Goal: Book appointment/travel/reservation

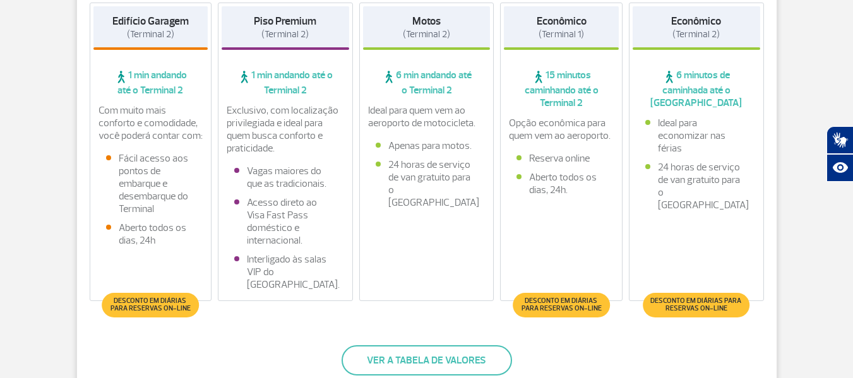
scroll to position [379, 0]
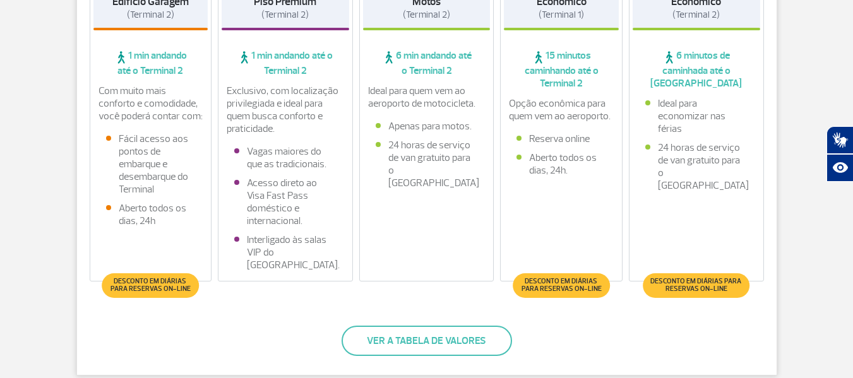
click at [560, 286] on span "Desconto em diárias para reservas on-line" at bounding box center [561, 285] width 84 height 15
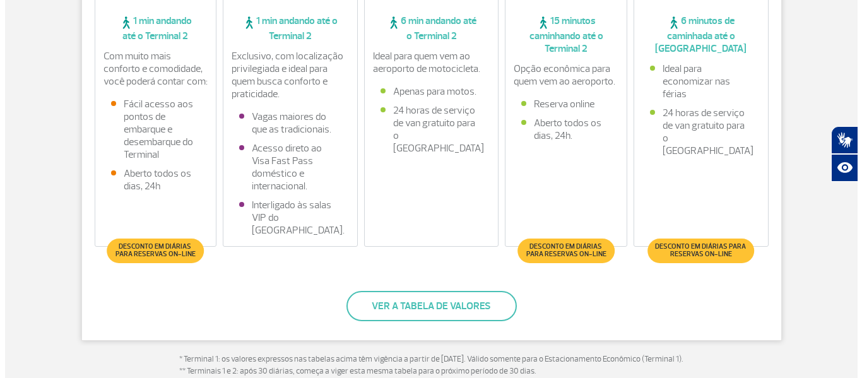
scroll to position [442, 0]
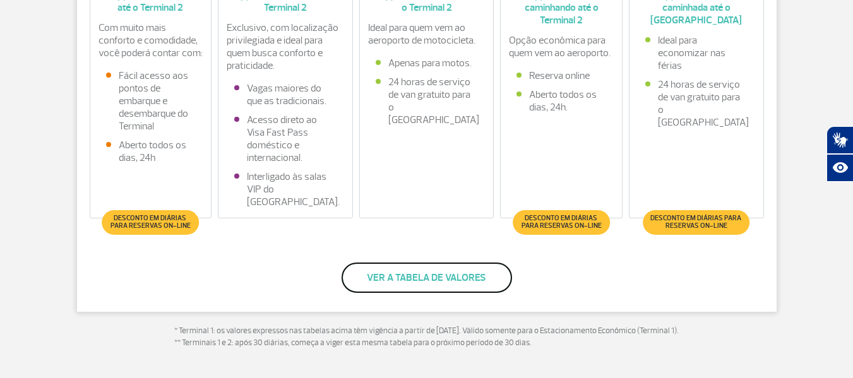
click at [429, 278] on button "Ver a tabela de valores" at bounding box center [426, 278] width 170 height 30
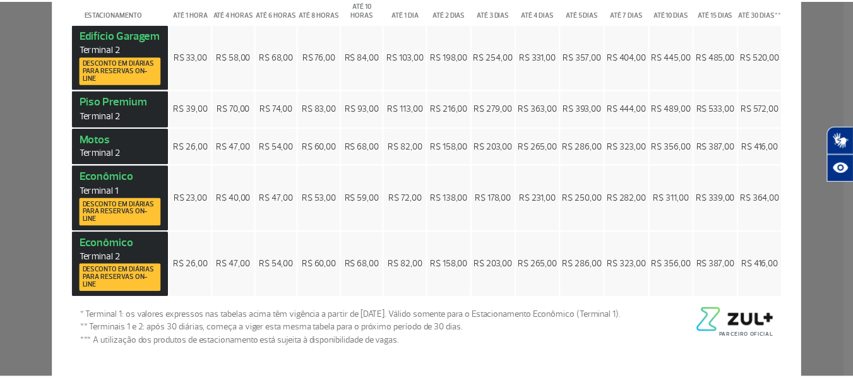
scroll to position [0, 0]
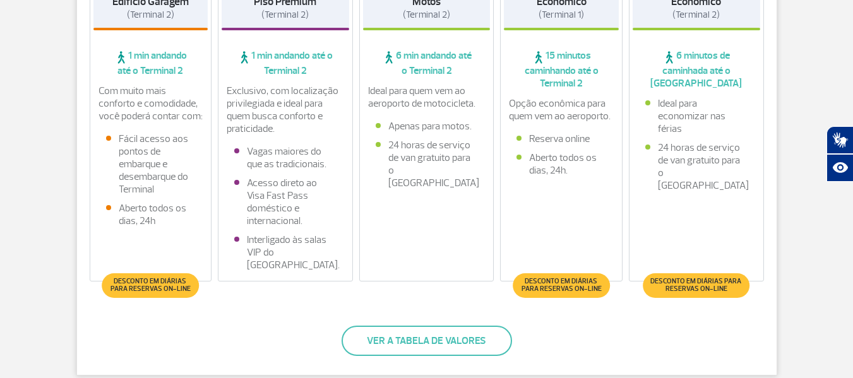
scroll to position [316, 0]
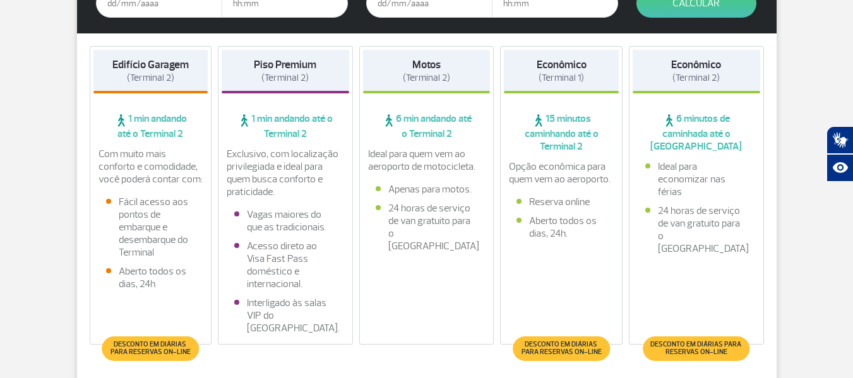
click at [721, 72] on h4 "Econômico (Terminal 2)" at bounding box center [696, 72] width 50 height 26
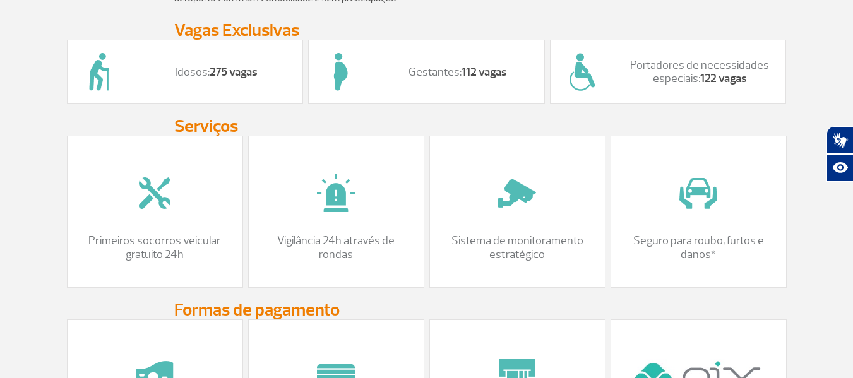
scroll to position [1199, 0]
click at [475, 79] on strong "112 vagas" at bounding box center [483, 71] width 45 height 15
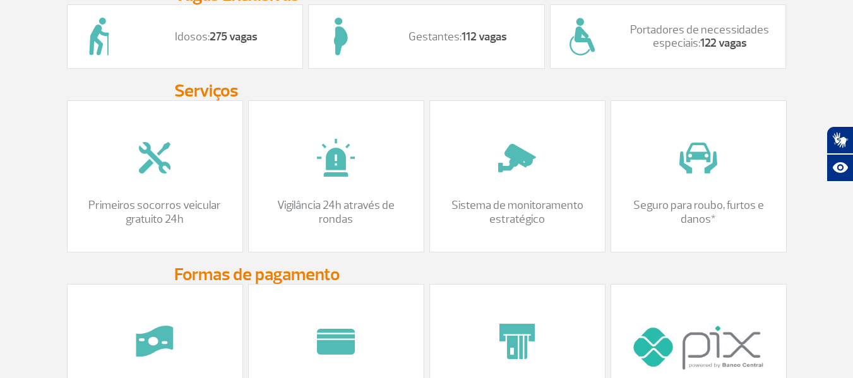
scroll to position [1325, 0]
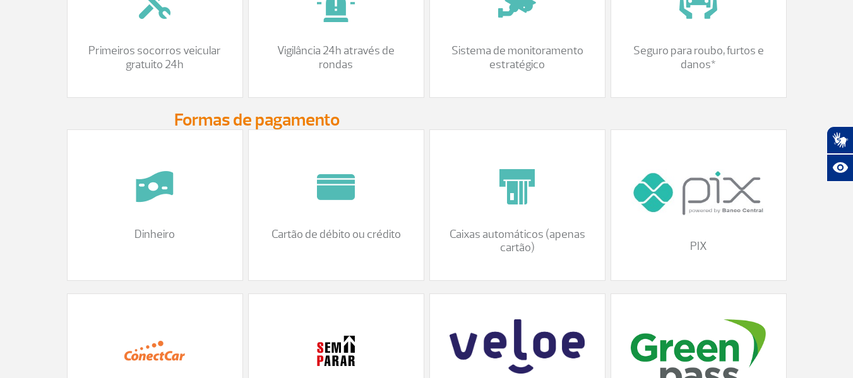
click at [740, 230] on img at bounding box center [697, 192] width 134 height 75
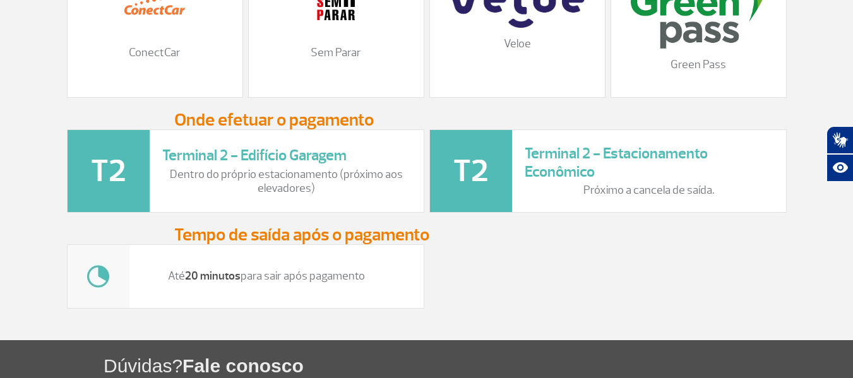
scroll to position [1767, 0]
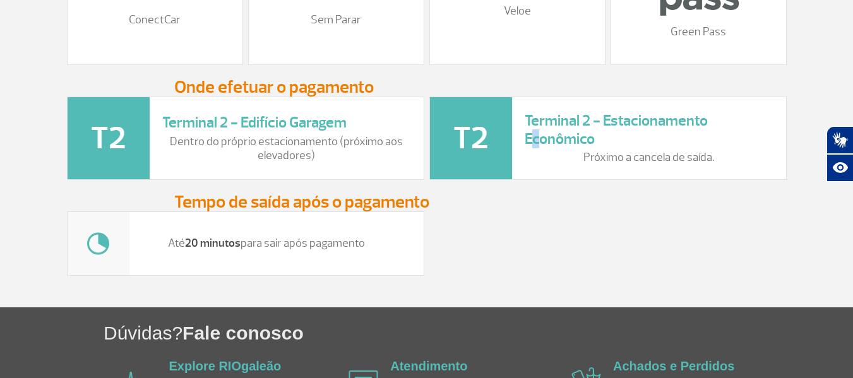
click at [536, 146] on h3 "Terminal 2 - Estacionamento Econômico" at bounding box center [648, 130] width 249 height 37
click at [184, 132] on h3 "Terminal 2 - Edifício Garagem" at bounding box center [286, 123] width 249 height 18
click at [207, 132] on h3 "Terminal 2 - Edifício Garagem" at bounding box center [286, 123] width 249 height 18
click at [208, 132] on h3 "Terminal 2 - Edifício Garagem" at bounding box center [286, 123] width 249 height 18
drag, startPoint x: 208, startPoint y: 133, endPoint x: 259, endPoint y: 133, distance: 51.1
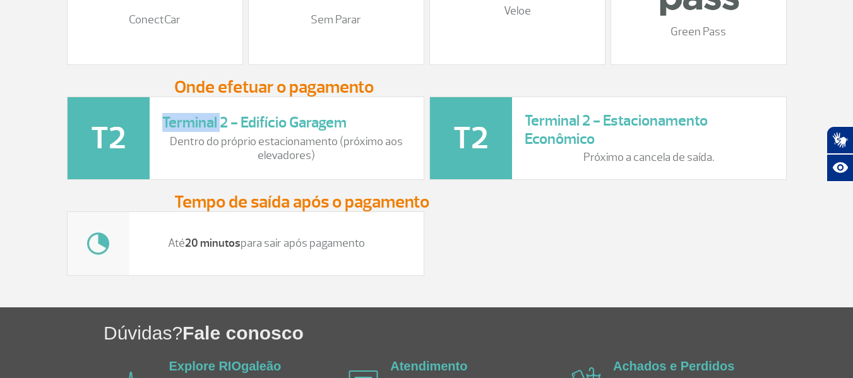
click at [215, 132] on h3 "Terminal 2 - Edifício Garagem" at bounding box center [286, 123] width 249 height 18
click at [398, 146] on div "Terminal 2 - Edifício Garagem Dentro do próprio estacionamento (próximo aos ele…" at bounding box center [292, 138] width 261 height 49
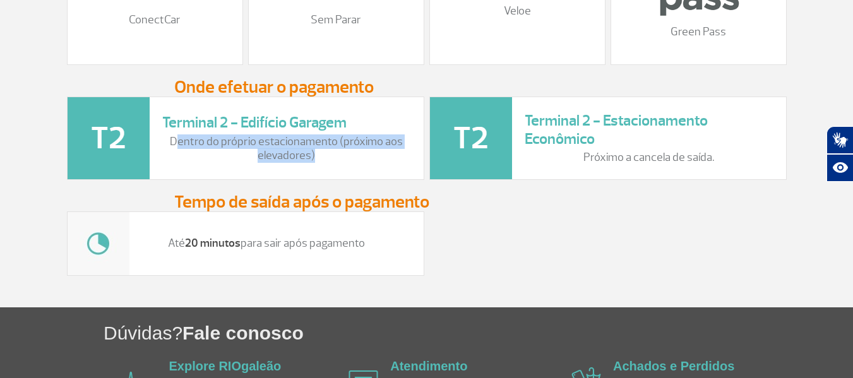
drag, startPoint x: 177, startPoint y: 155, endPoint x: 359, endPoint y: 176, distance: 182.9
click at [359, 176] on div "Terminal 2 - Edifício Garagem Dentro do próprio estacionamento (próximo aos ele…" at bounding box center [245, 138] width 357 height 83
click at [348, 162] on p "Dentro do próprio estacionamento (próximo aos elevadores)" at bounding box center [286, 148] width 249 height 27
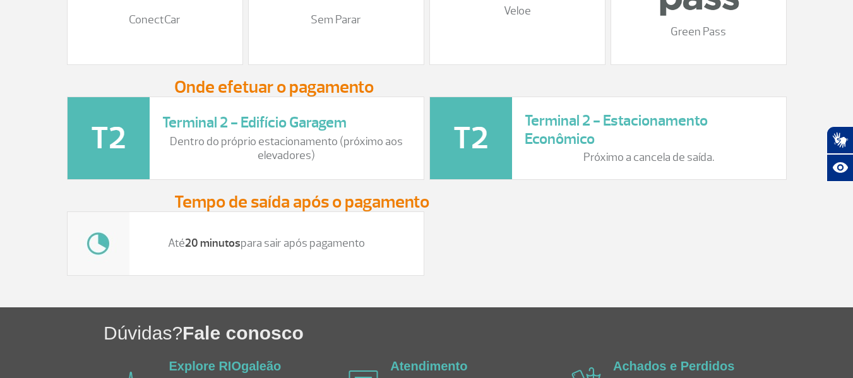
click at [264, 247] on div "Até 20 minutos para sair após pagamento" at bounding box center [245, 243] width 357 height 64
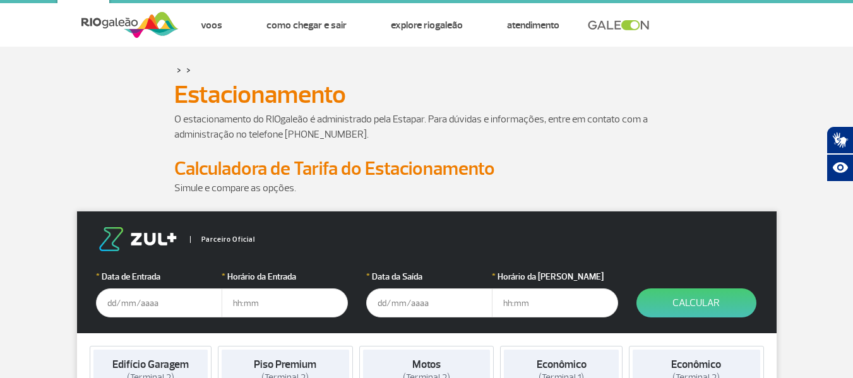
scroll to position [0, 0]
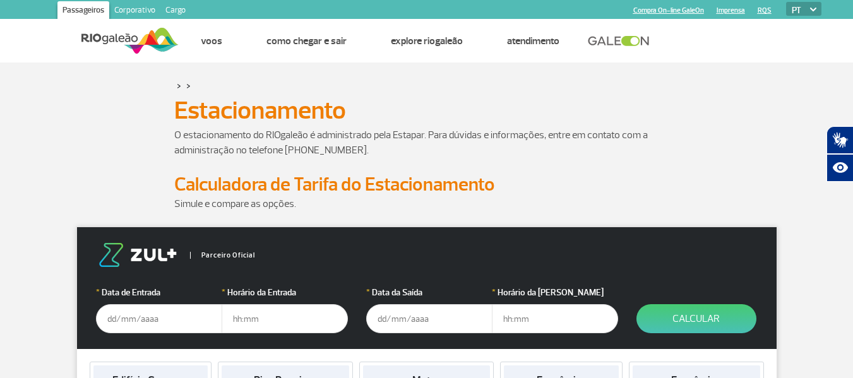
drag, startPoint x: 154, startPoint y: 328, endPoint x: 166, endPoint y: 313, distance: 19.3
click at [156, 325] on input "text" at bounding box center [159, 318] width 126 height 29
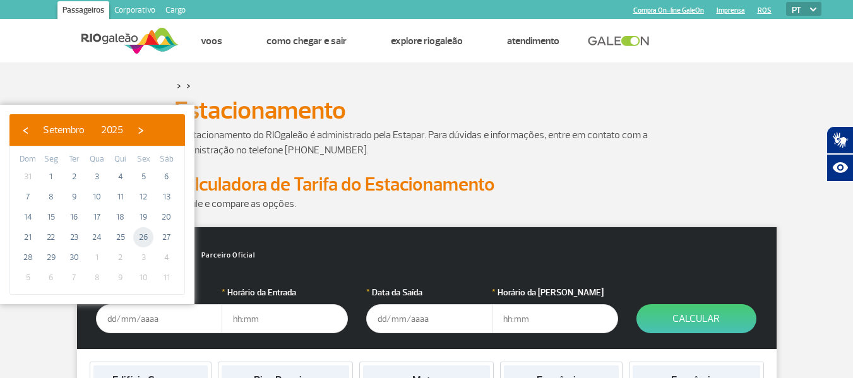
click at [143, 232] on span "26" at bounding box center [143, 237] width 20 height 20
type input "[DATE]"
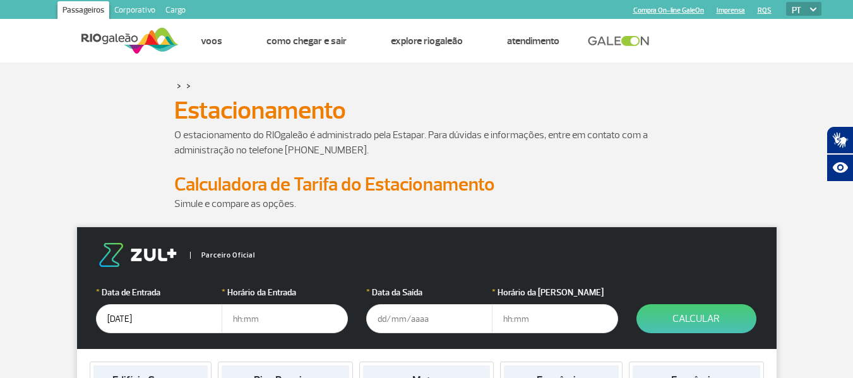
click at [270, 322] on input "text" at bounding box center [284, 318] width 126 height 29
type input "19:00"
click at [399, 312] on input "text" at bounding box center [429, 318] width 126 height 29
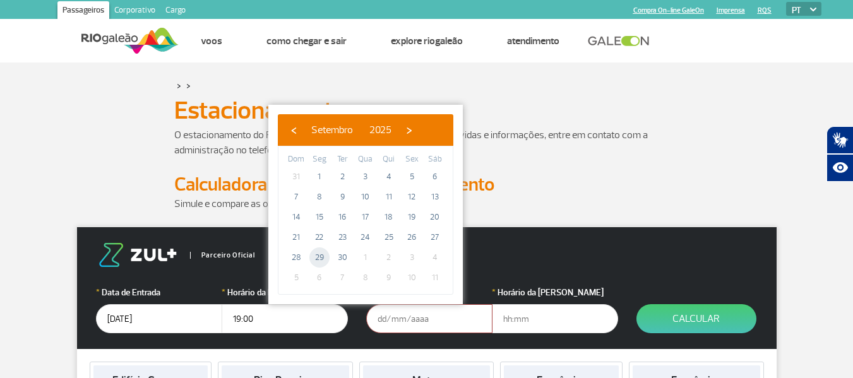
drag, startPoint x: 298, startPoint y: 261, endPoint x: 318, endPoint y: 257, distance: 19.8
click at [318, 257] on tr "28 29 30 1 2 3 4" at bounding box center [366, 257] width 162 height 20
click at [318, 257] on span "29" at bounding box center [319, 257] width 20 height 20
type input "[DATE]"
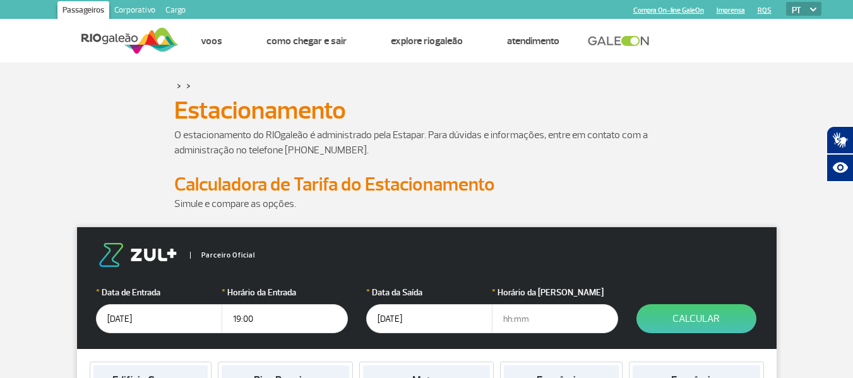
click at [524, 314] on input "text" at bounding box center [555, 318] width 126 height 29
type input "0"
click at [563, 320] on input "06:50" at bounding box center [555, 318] width 126 height 29
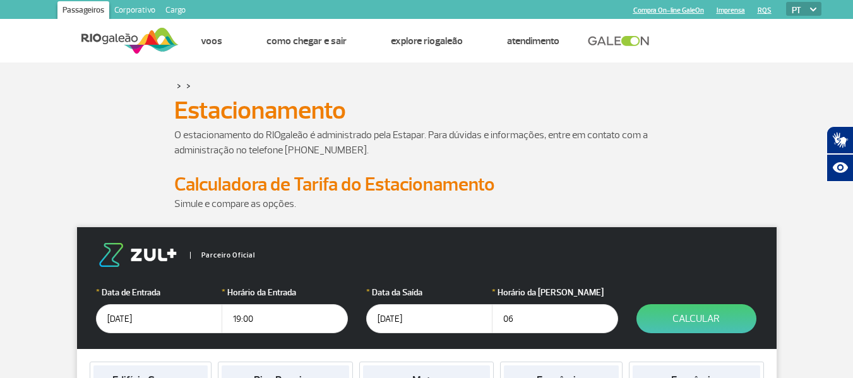
type input "0"
type input "07:00"
click at [700, 323] on button "Calcular" at bounding box center [696, 318] width 120 height 29
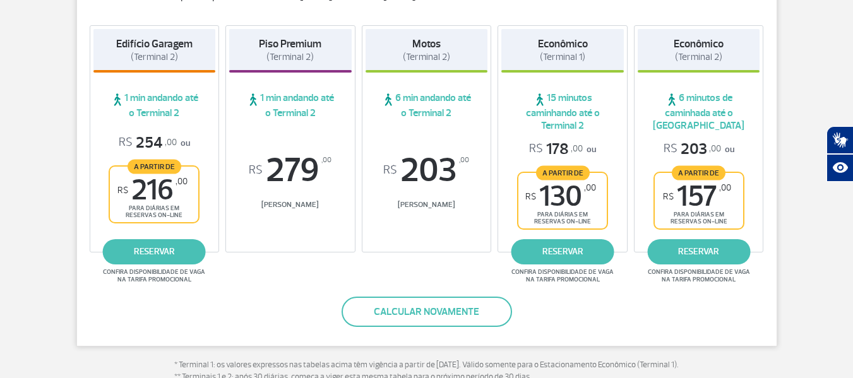
scroll to position [252, 0]
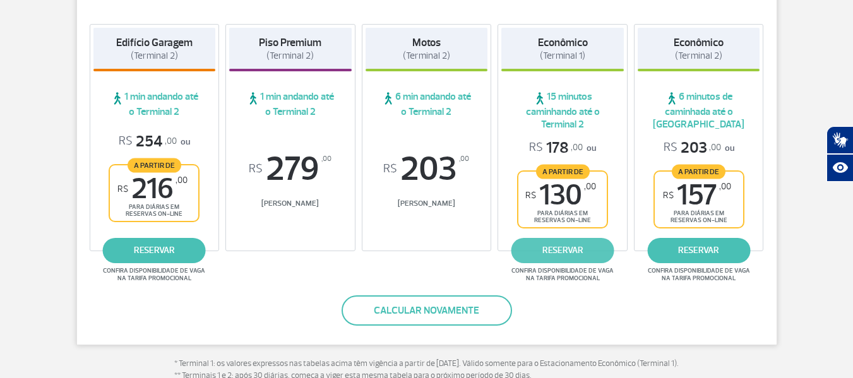
click at [550, 256] on link "reservar" at bounding box center [562, 250] width 103 height 25
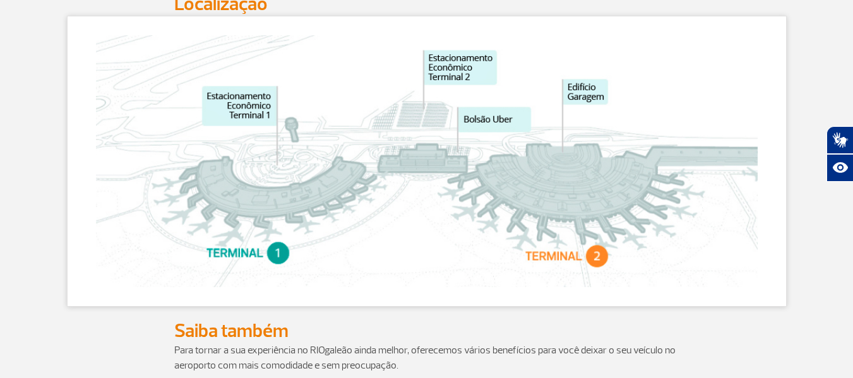
scroll to position [694, 0]
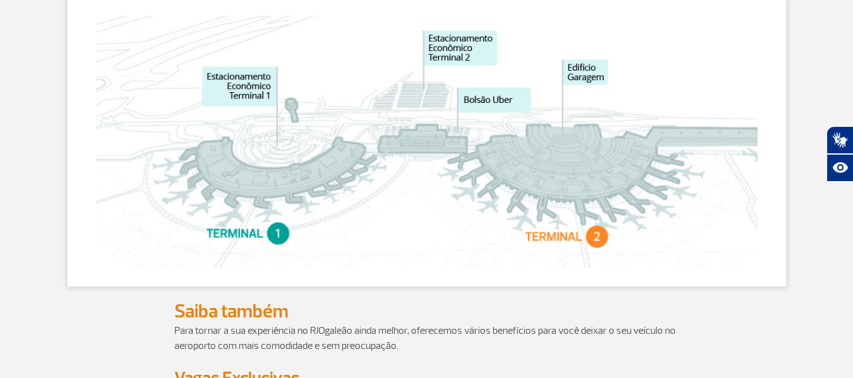
click at [575, 86] on img at bounding box center [426, 142] width 661 height 252
click at [254, 97] on img at bounding box center [426, 142] width 661 height 252
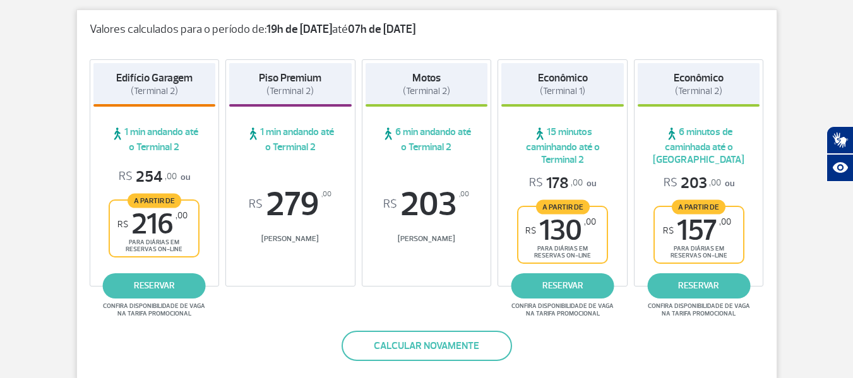
scroll to position [252, 0]
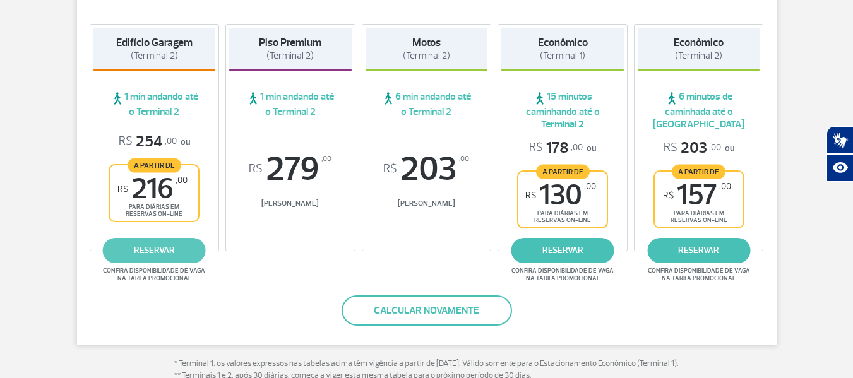
click at [160, 253] on link "reservar" at bounding box center [154, 250] width 103 height 25
